Goal: Transaction & Acquisition: Purchase product/service

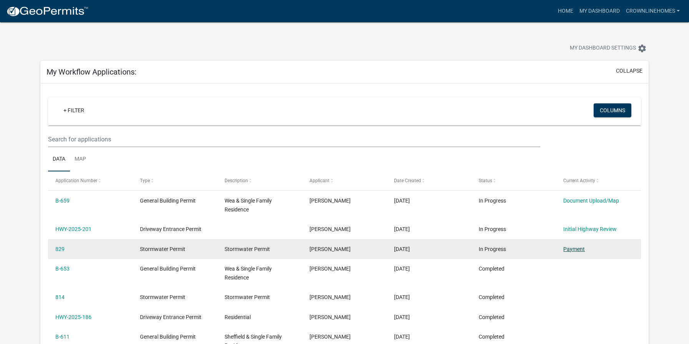
click at [577, 247] on link "Payment" at bounding box center [574, 249] width 22 height 6
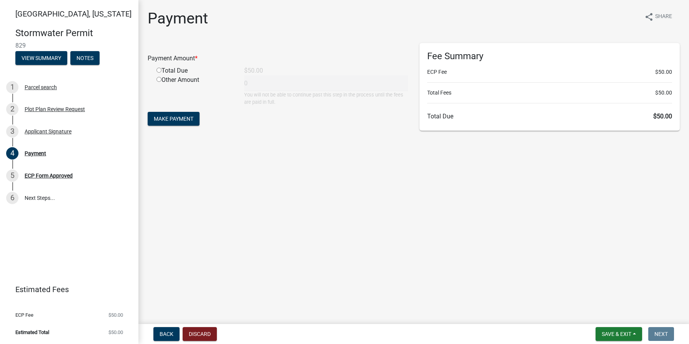
click at [159, 70] on input "radio" at bounding box center [159, 70] width 5 height 5
radio input "true"
type input "50"
click at [167, 120] on span "Make Payment" at bounding box center [174, 119] width 40 height 6
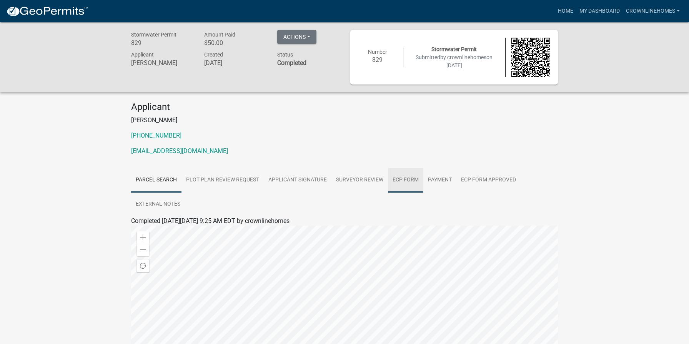
click at [399, 180] on link "ECP Form" at bounding box center [405, 180] width 35 height 25
